Goal: Task Accomplishment & Management: Use online tool/utility

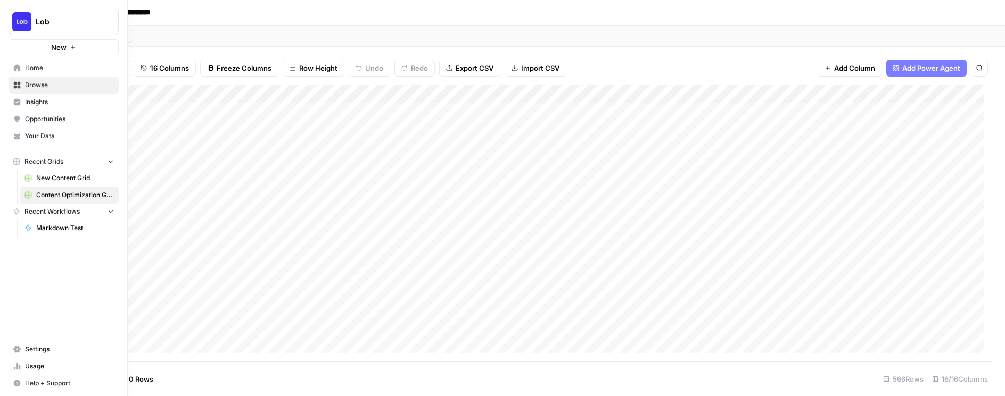
click at [42, 137] on span "Your Data" at bounding box center [69, 136] width 89 height 10
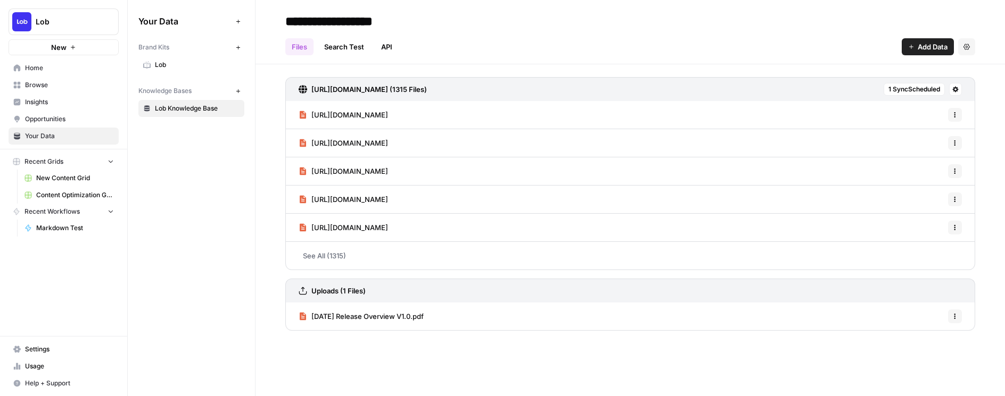
click at [915, 49] on button "Add Data" at bounding box center [927, 46] width 52 height 17
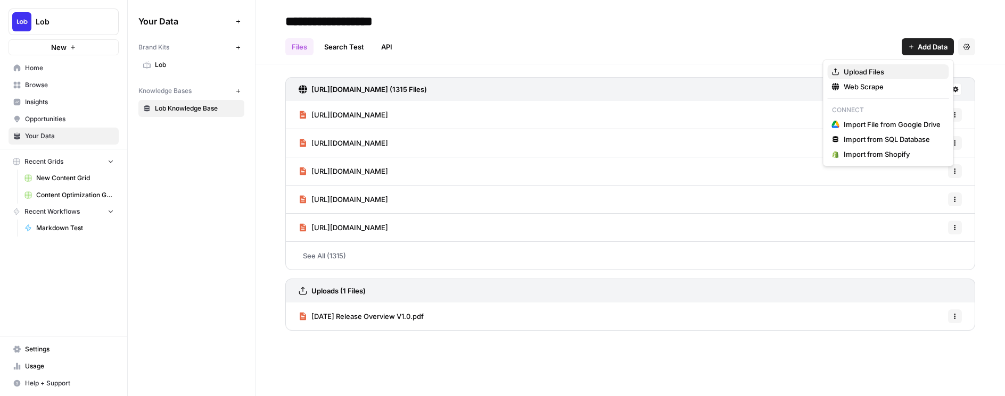
click at [884, 68] on span "Upload Files" at bounding box center [891, 72] width 97 height 11
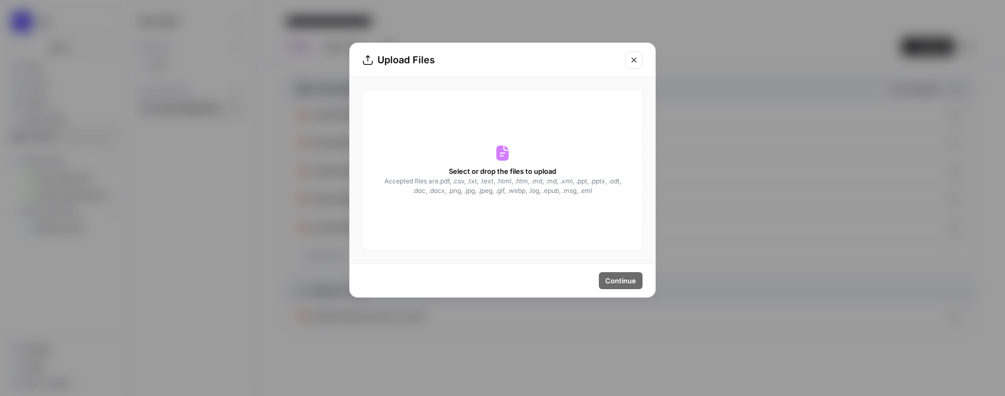
click at [514, 153] on div "Select or drop the files to upload Accepted files are .pdf, .csv, .txt, .text, …" at bounding box center [502, 170] width 280 height 161
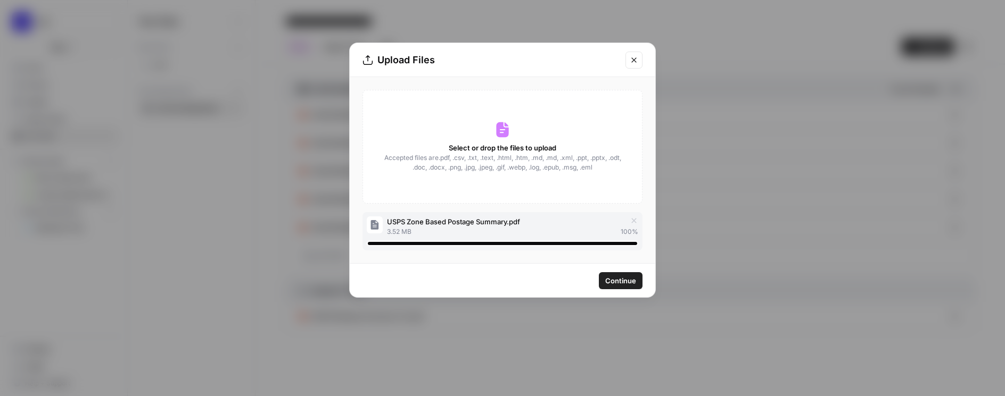
click at [613, 284] on span "Continue" at bounding box center [620, 281] width 31 height 11
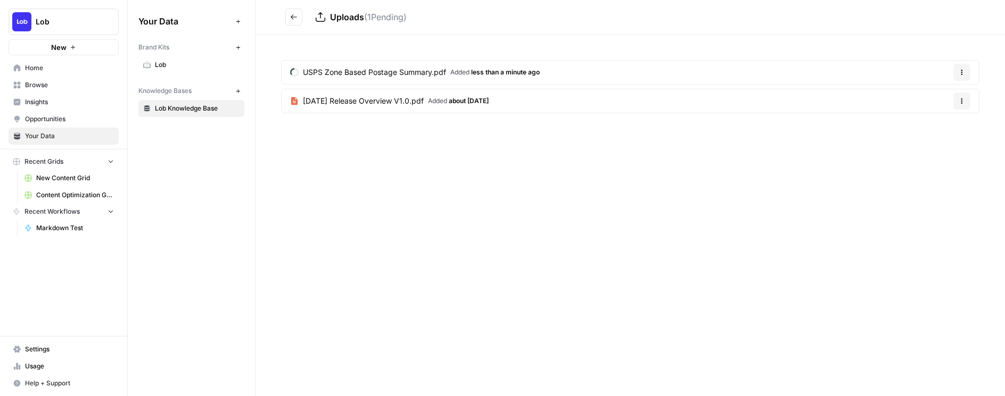
click at [65, 195] on span "Content Optimization Grid" at bounding box center [75, 195] width 78 height 10
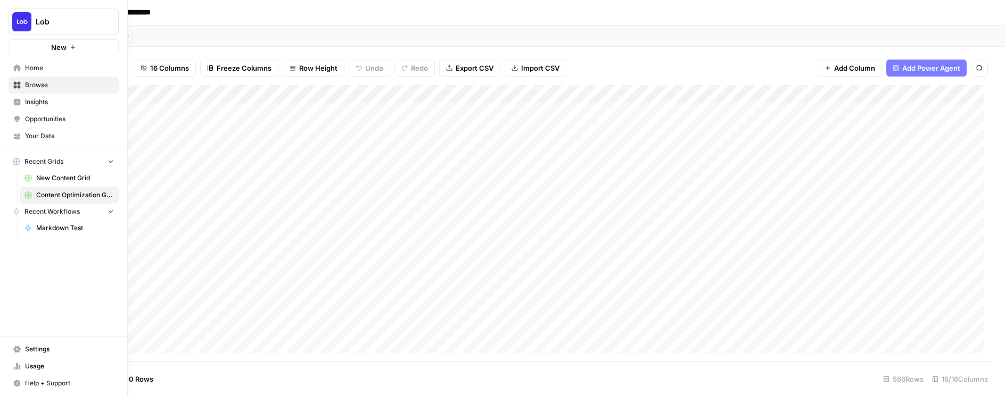
click at [51, 176] on span "New Content Grid" at bounding box center [75, 178] width 78 height 10
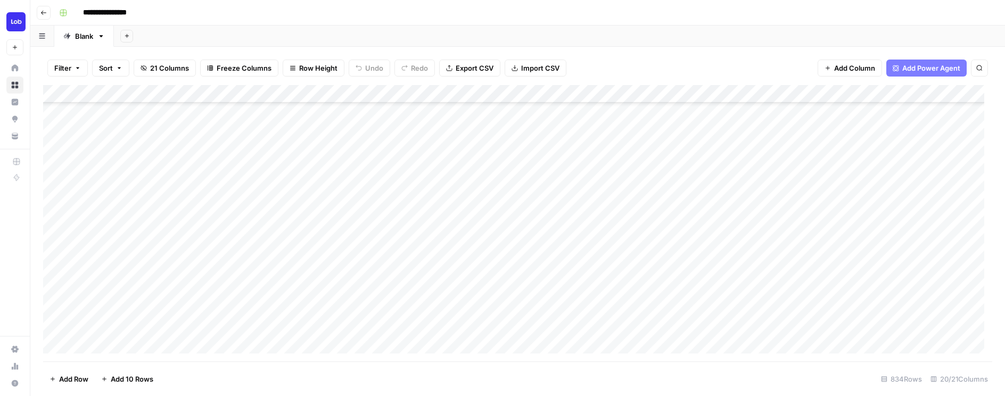
scroll to position [210, 0]
click at [379, 267] on div "Add Column" at bounding box center [517, 223] width 949 height 277
click at [205, 203] on div "Add Column" at bounding box center [517, 223] width 949 height 277
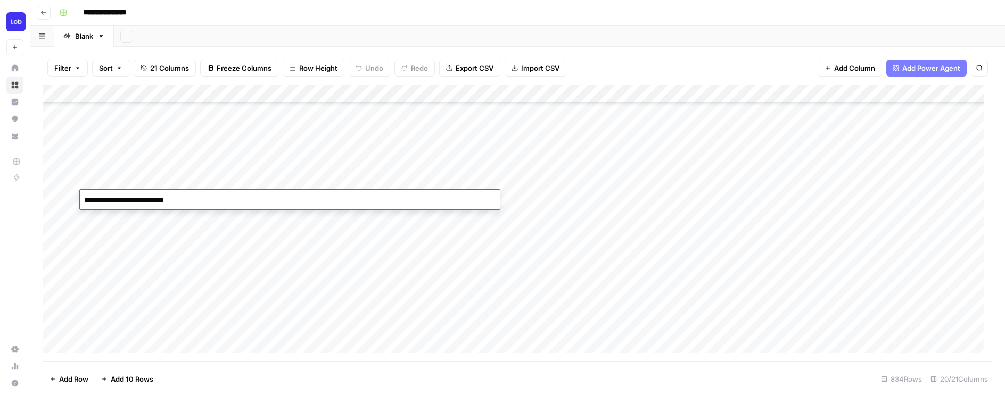
type textarea "**********"
click at [424, 275] on div "Add Column" at bounding box center [517, 223] width 949 height 277
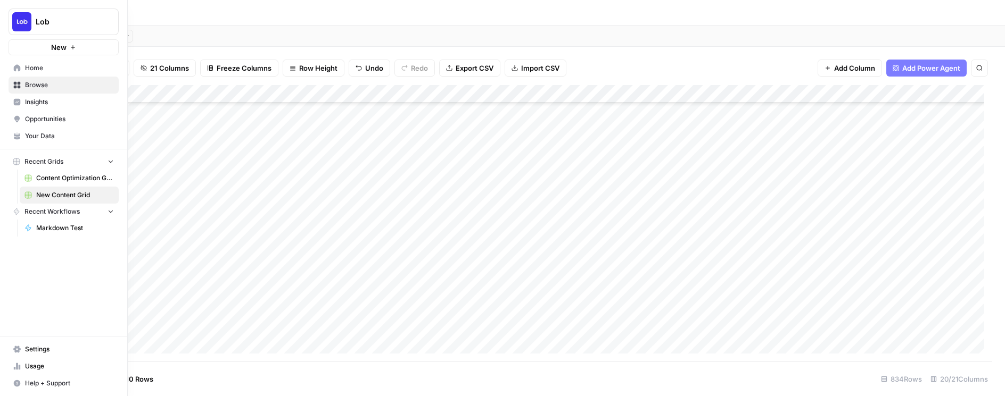
click at [38, 136] on span "Your Data" at bounding box center [69, 136] width 89 height 10
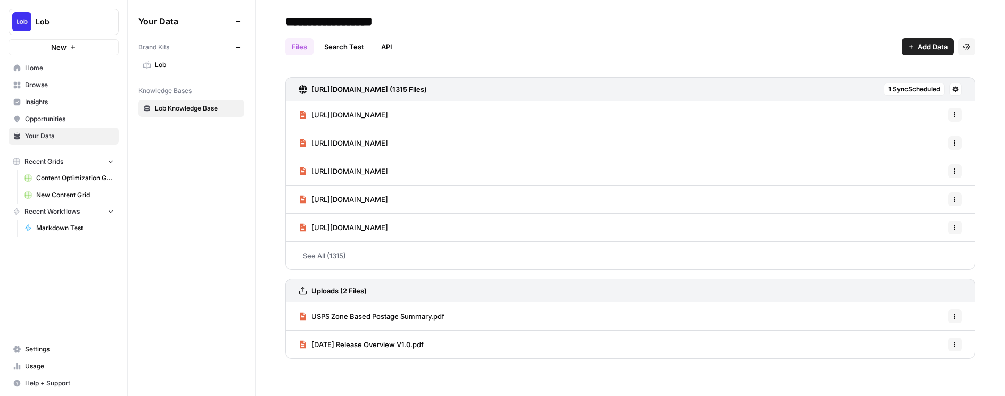
click at [530, 294] on div "Uploads (2 Files)" at bounding box center [630, 291] width 690 height 24
click at [355, 292] on h3 "Uploads (2 Files)" at bounding box center [338, 291] width 55 height 11
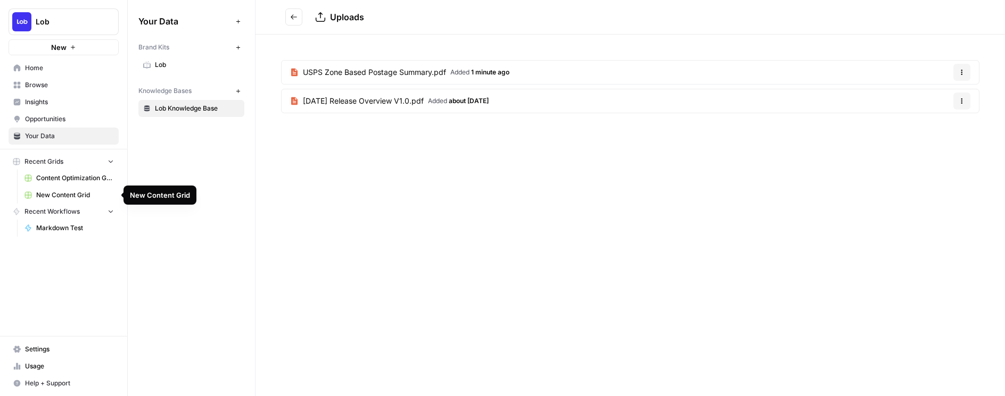
click at [62, 194] on span "New Content Grid" at bounding box center [75, 195] width 78 height 10
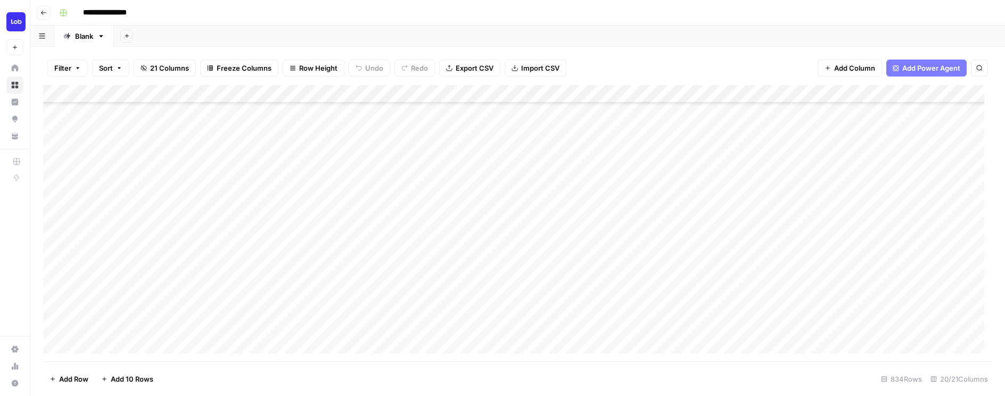
scroll to position [480, 0]
click at [582, 156] on div "Add Column" at bounding box center [517, 223] width 949 height 277
click at [775, 155] on div "Add Column" at bounding box center [517, 223] width 949 height 277
click at [586, 96] on div "Add Column" at bounding box center [517, 223] width 949 height 277
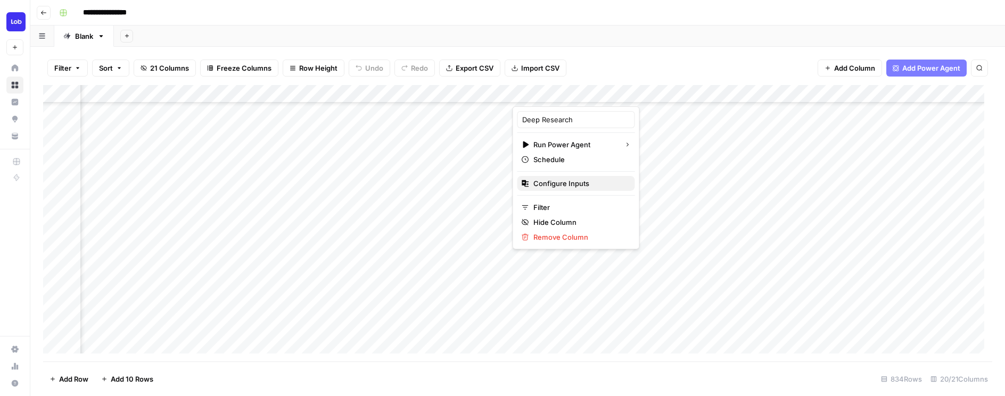
click at [554, 188] on span "Configure Inputs" at bounding box center [579, 183] width 93 height 11
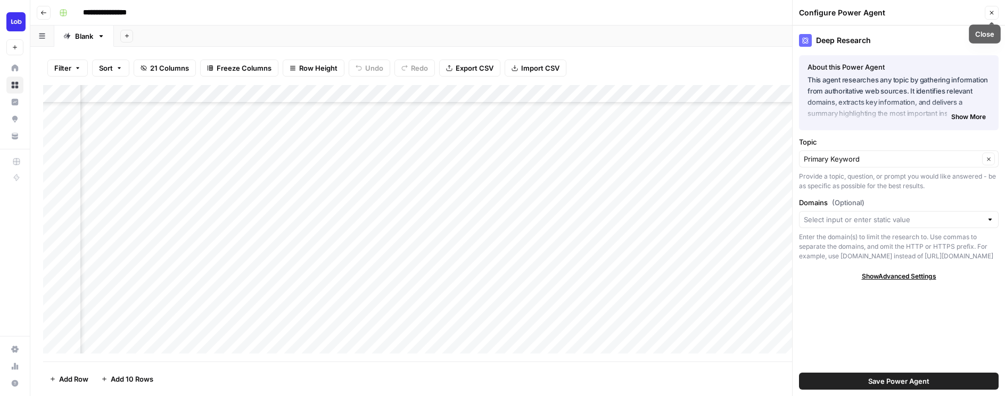
click at [987, 14] on button "Close" at bounding box center [991, 13] width 14 height 14
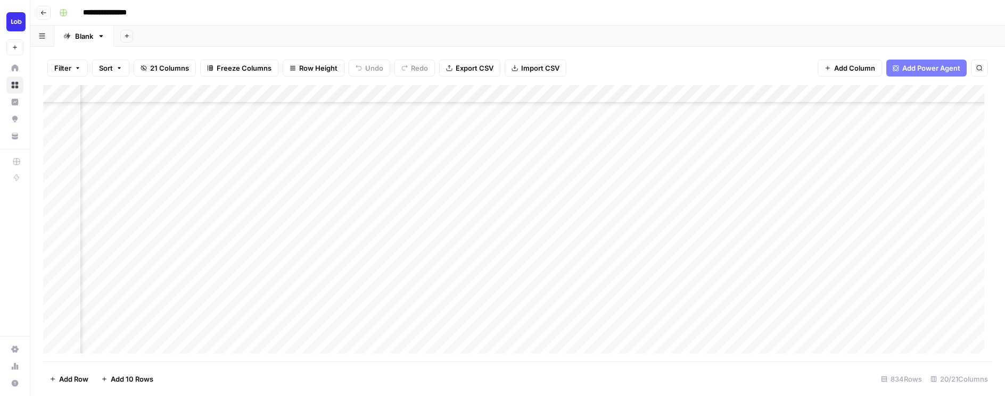
click at [393, 93] on div "Add Column" at bounding box center [517, 223] width 949 height 277
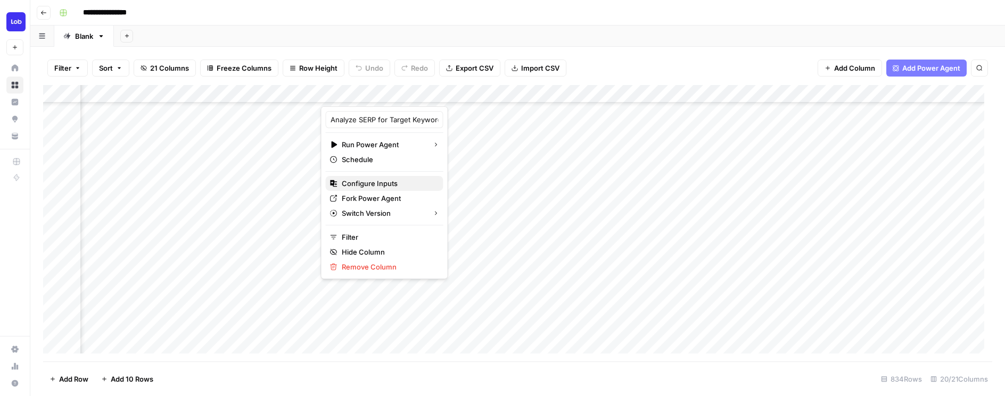
click at [377, 181] on span "Configure Inputs" at bounding box center [388, 183] width 93 height 11
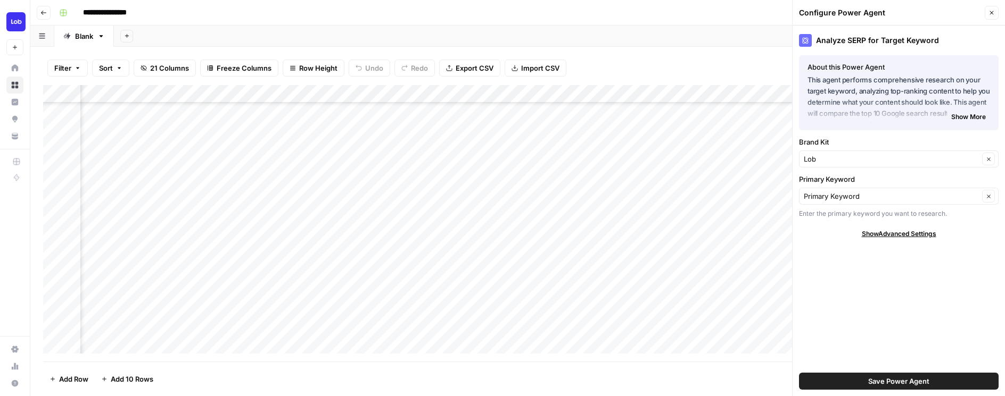
click at [994, 9] on button "Close" at bounding box center [991, 13] width 14 height 14
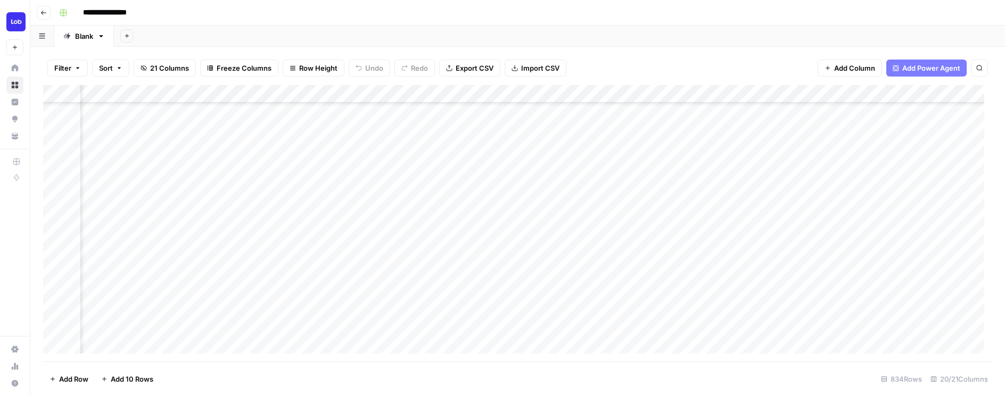
click at [777, 95] on div "Add Column" at bounding box center [517, 223] width 949 height 277
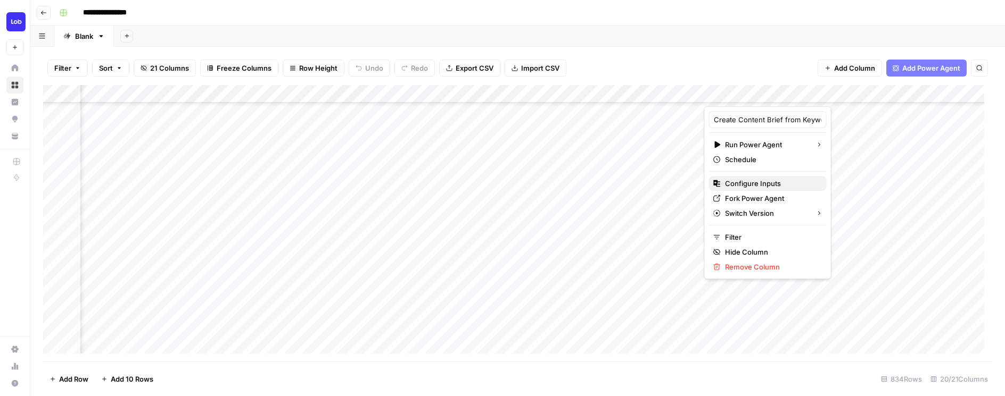
click at [753, 182] on span "Configure Inputs" at bounding box center [771, 183] width 93 height 11
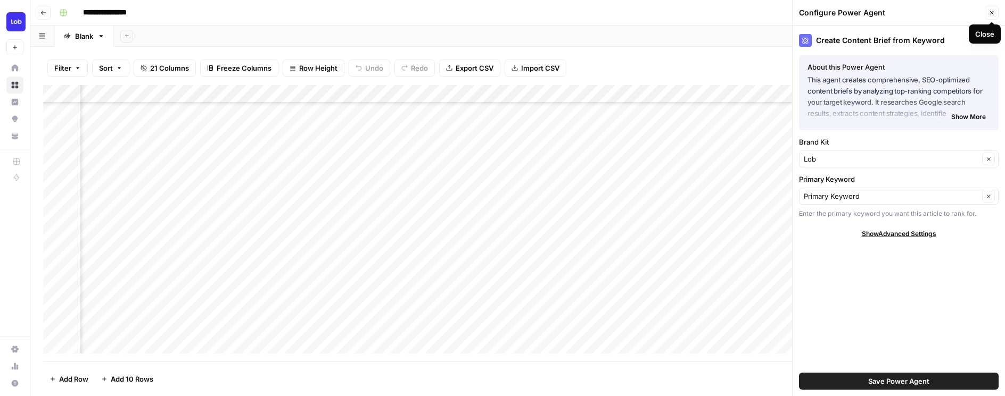
click at [990, 13] on icon "button" at bounding box center [992, 13] width 4 height 4
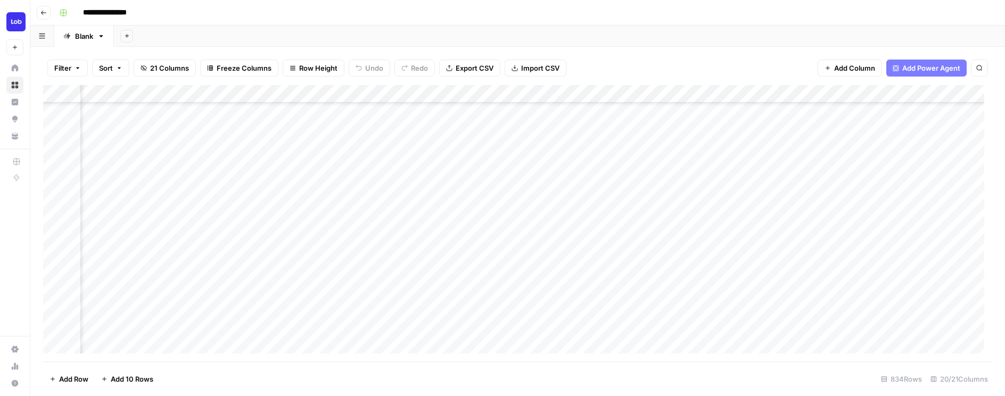
click at [968, 94] on div "Add Column" at bounding box center [517, 223] width 949 height 277
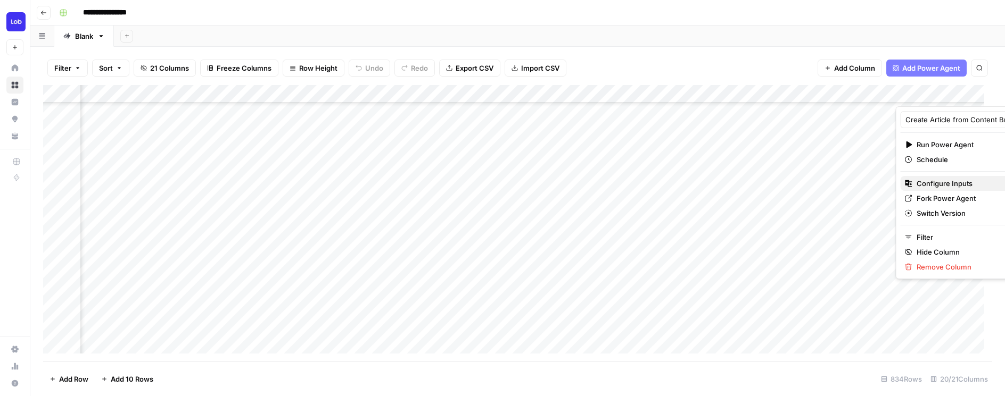
click at [930, 187] on span "Configure Inputs" at bounding box center [962, 183] width 93 height 11
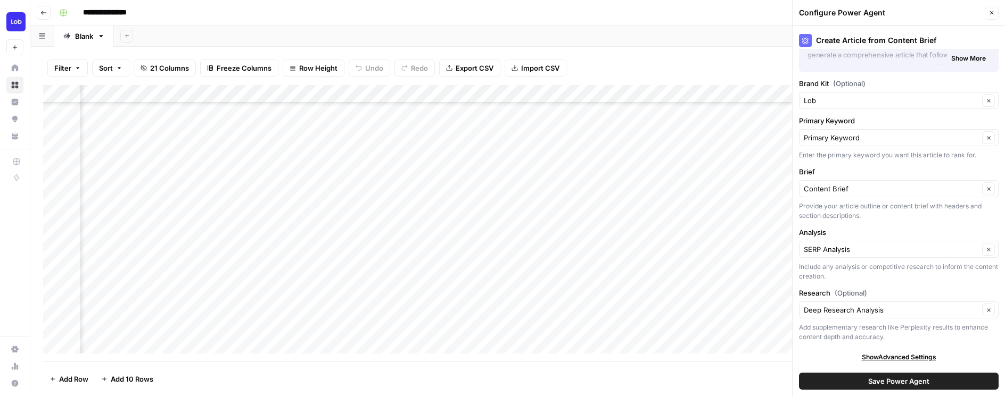
scroll to position [0, 0]
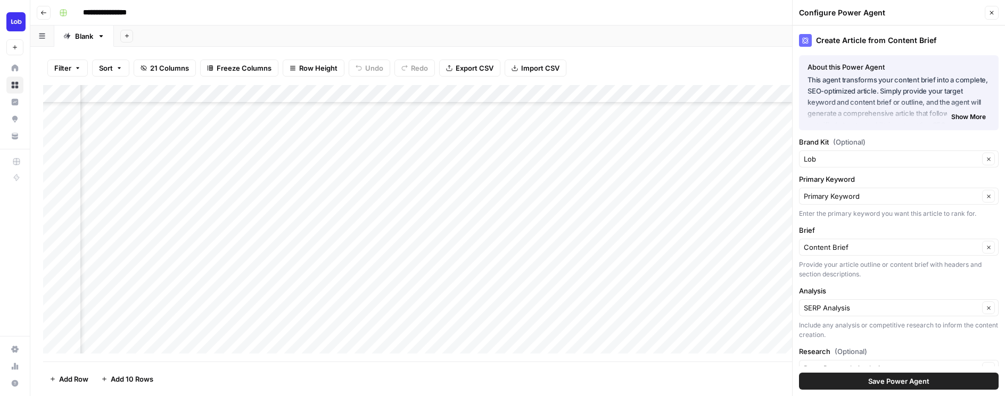
click at [991, 14] on icon "button" at bounding box center [991, 13] width 6 height 6
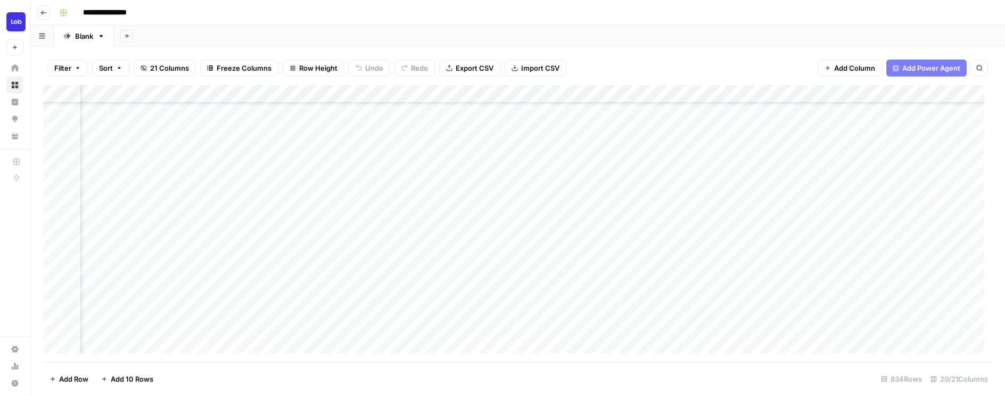
scroll to position [480, 738]
click at [598, 90] on div "Add Column" at bounding box center [517, 223] width 949 height 277
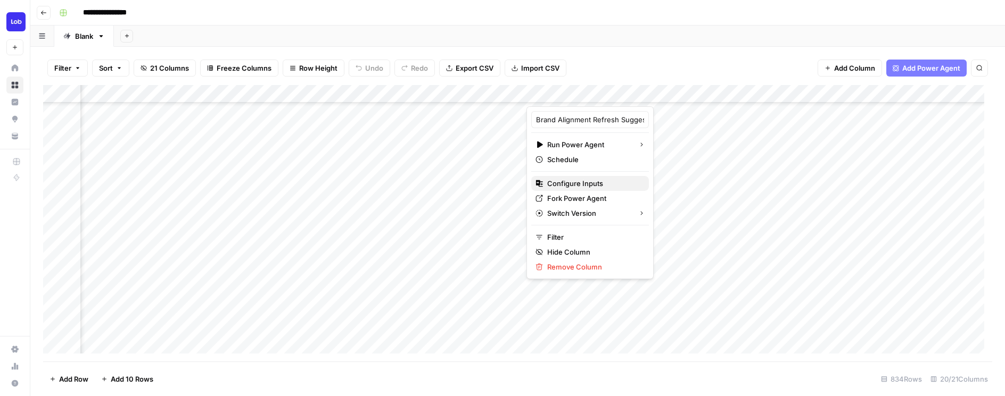
click at [574, 184] on span "Configure Inputs" at bounding box center [593, 183] width 93 height 11
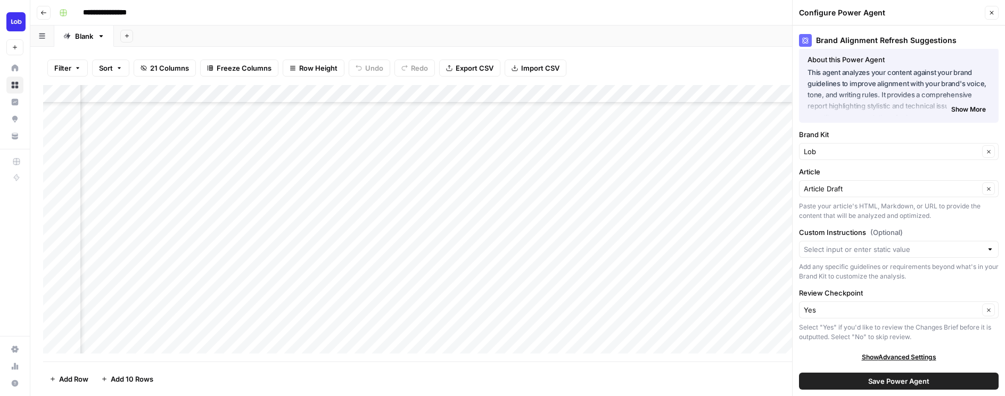
scroll to position [0, 0]
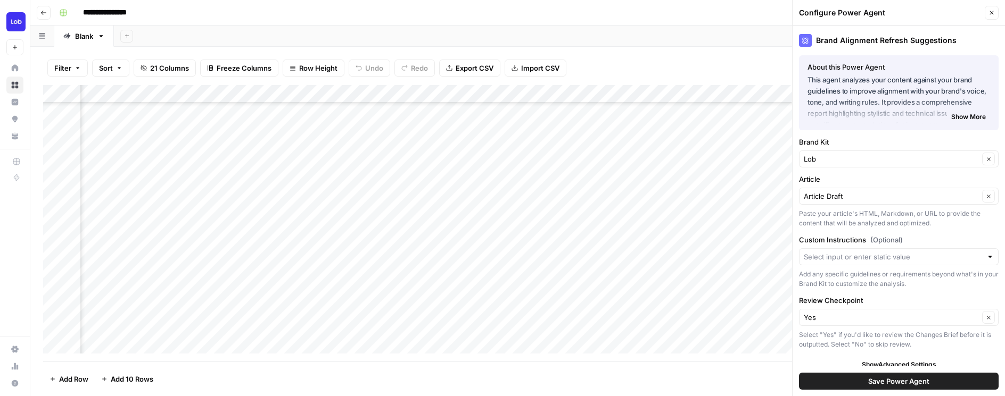
click at [994, 5] on header "Configure Power Agent Close" at bounding box center [898, 13] width 212 height 26
click at [994, 6] on button "Close" at bounding box center [991, 13] width 14 height 14
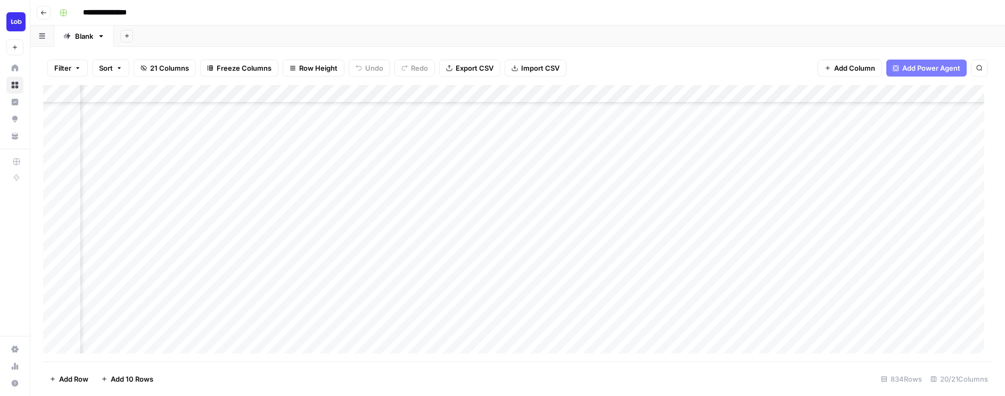
click at [792, 93] on div "Add Column" at bounding box center [517, 223] width 949 height 277
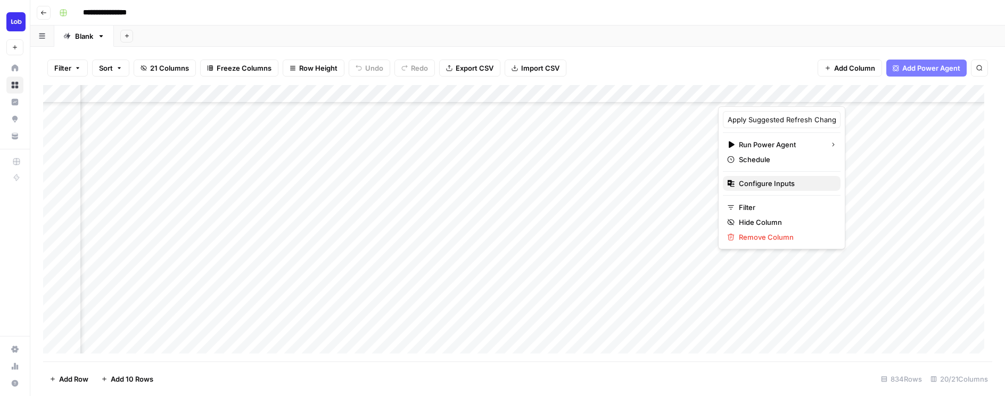
click at [749, 180] on span "Configure Inputs" at bounding box center [784, 183] width 93 height 11
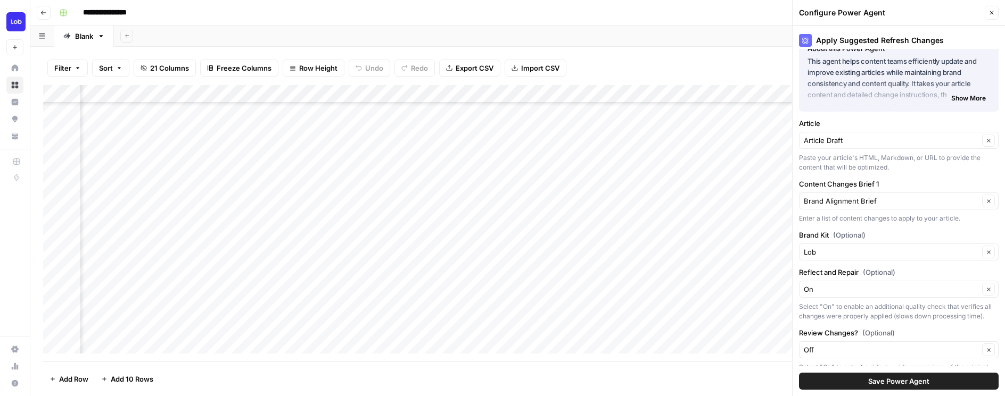
scroll to position [18, 0]
click at [992, 10] on icon "button" at bounding box center [991, 13] width 6 height 6
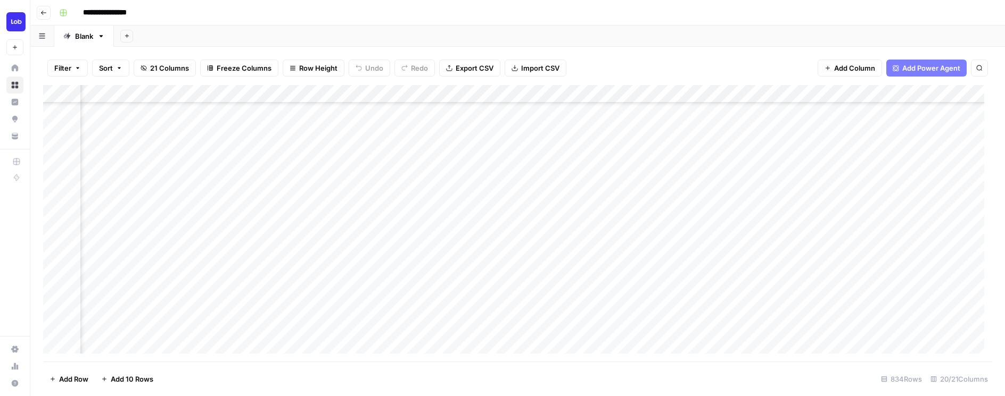
click at [973, 97] on div "Add Column" at bounding box center [517, 223] width 949 height 277
click at [956, 96] on div "Add Column" at bounding box center [517, 223] width 949 height 277
click at [980, 92] on div "Add Column" at bounding box center [517, 223] width 949 height 277
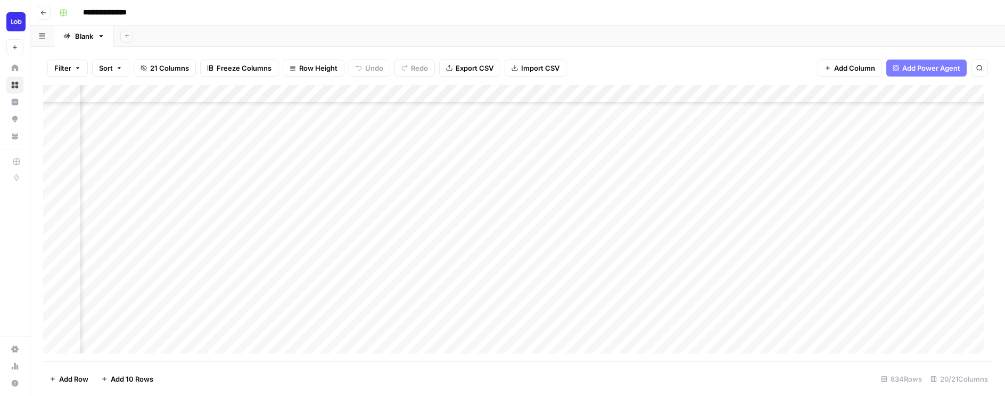
scroll to position [480, 273]
click at [380, 155] on div "Add Column" at bounding box center [517, 223] width 949 height 277
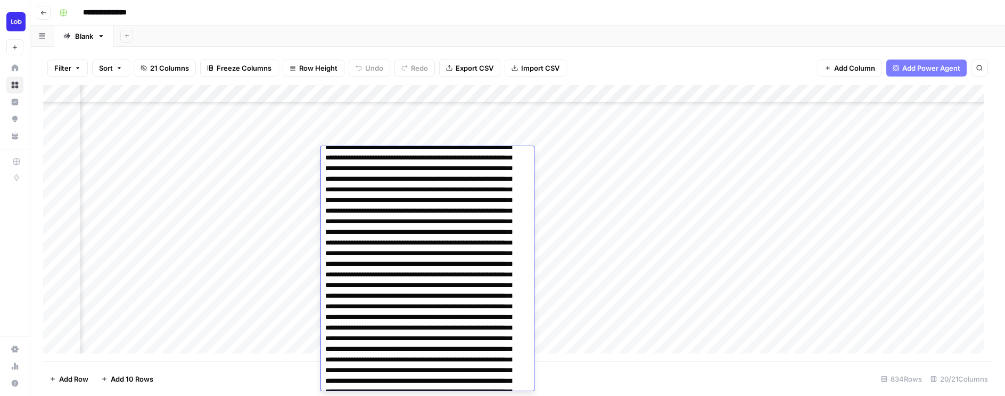
scroll to position [0, 0]
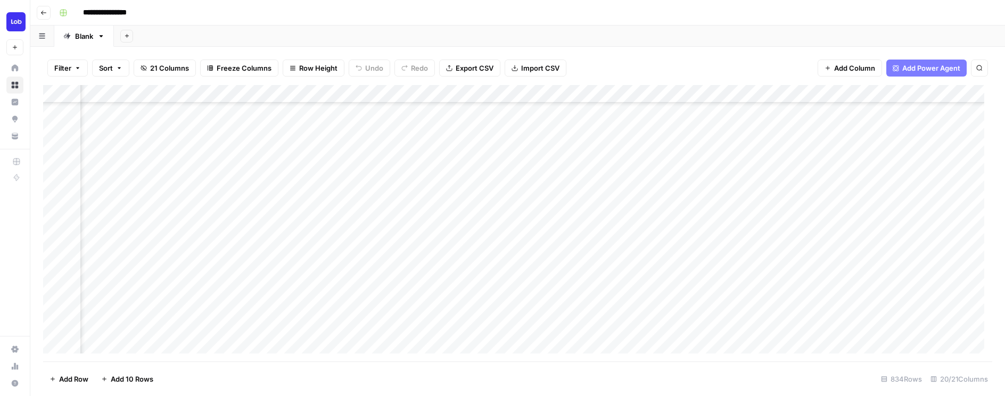
click at [178, 162] on div "Add Column" at bounding box center [517, 223] width 949 height 277
click at [242, 156] on div "Add Column" at bounding box center [517, 223] width 949 height 277
click at [968, 154] on div "Add Column" at bounding box center [517, 223] width 949 height 277
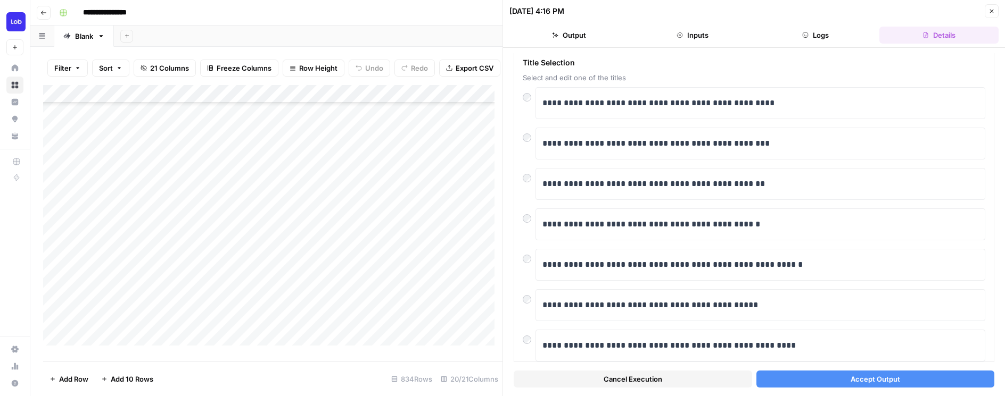
scroll to position [45, 0]
click at [688, 143] on p "**********" at bounding box center [756, 145] width 428 height 14
click at [528, 146] on div "**********" at bounding box center [753, 145] width 462 height 32
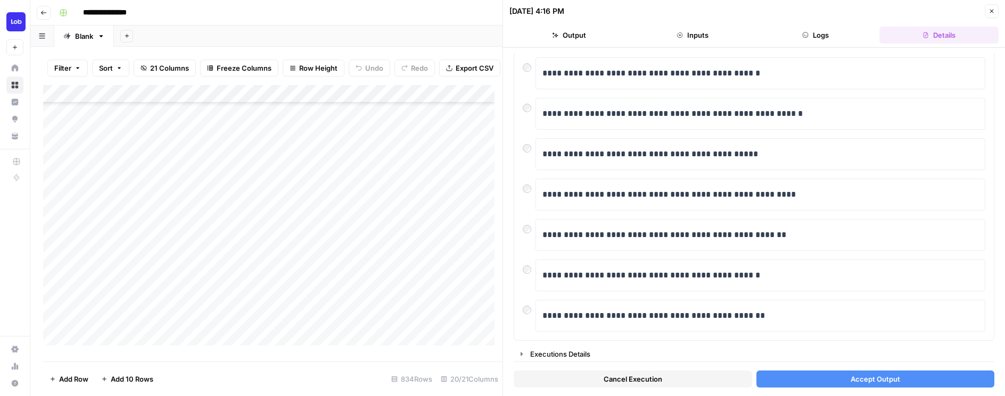
scroll to position [198, 0]
click at [893, 380] on button "Accept Output" at bounding box center [875, 379] width 238 height 17
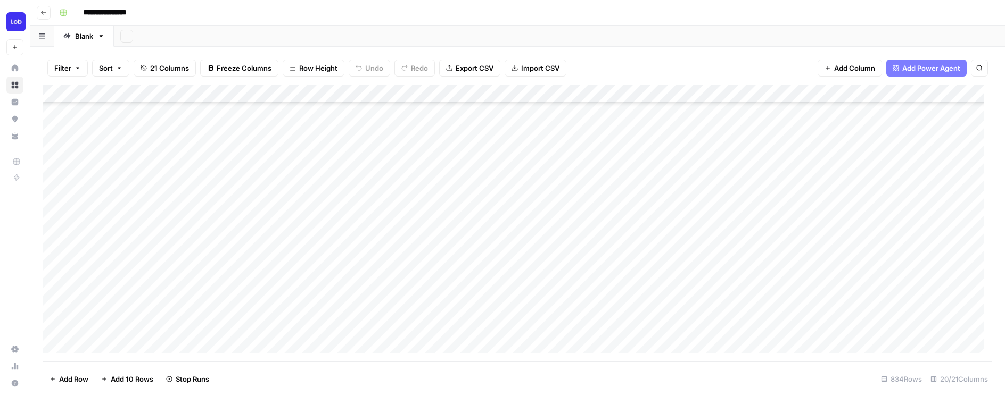
click at [826, 156] on div "Add Column" at bounding box center [517, 223] width 949 height 277
click at [782, 155] on div "Add Column" at bounding box center [517, 223] width 949 height 277
click at [831, 156] on div "Add Column" at bounding box center [517, 223] width 949 height 277
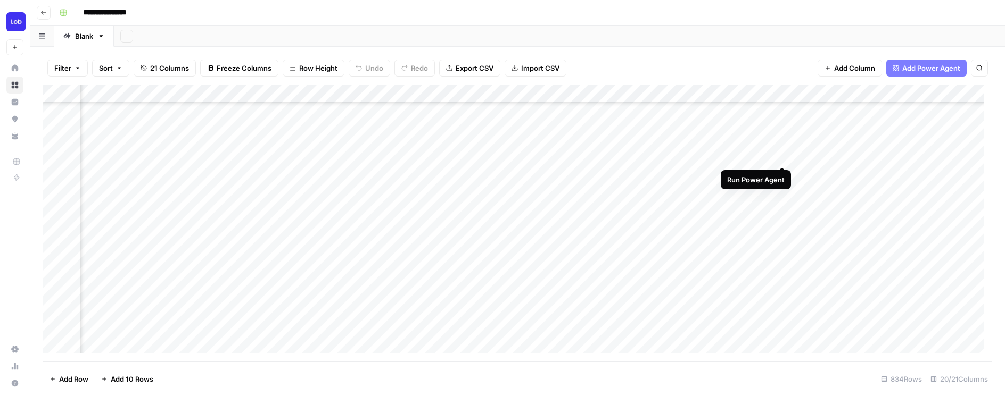
click at [782, 155] on div "Add Column" at bounding box center [517, 223] width 949 height 277
click at [813, 153] on div "Add Column" at bounding box center [517, 223] width 949 height 277
